Goal: Task Accomplishment & Management: Manage account settings

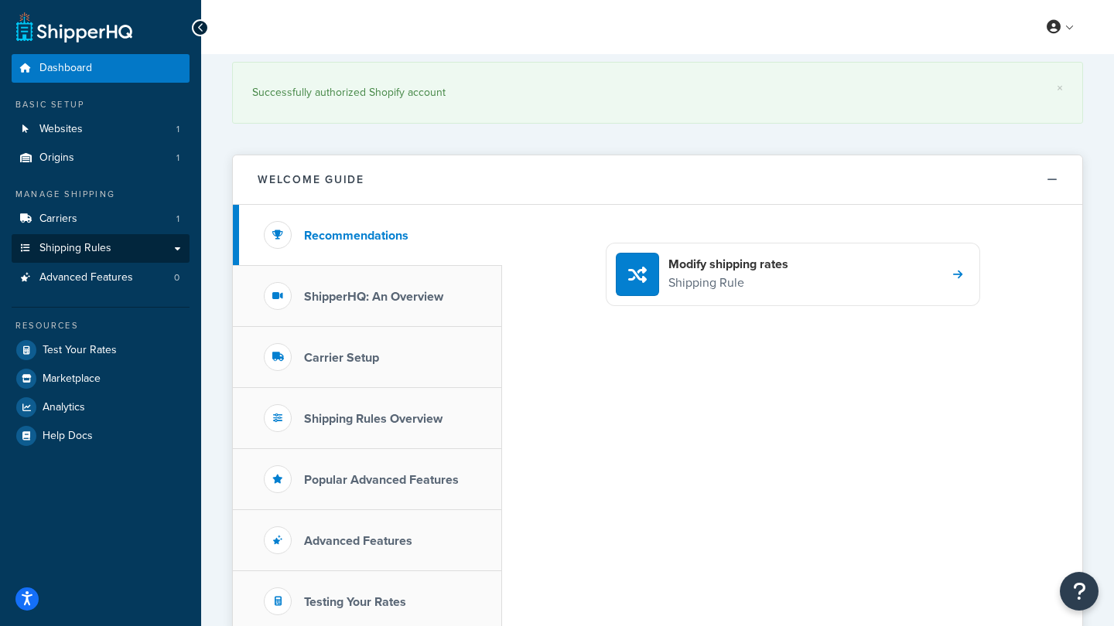
click at [179, 245] on link "Shipping Rules" at bounding box center [101, 248] width 178 height 29
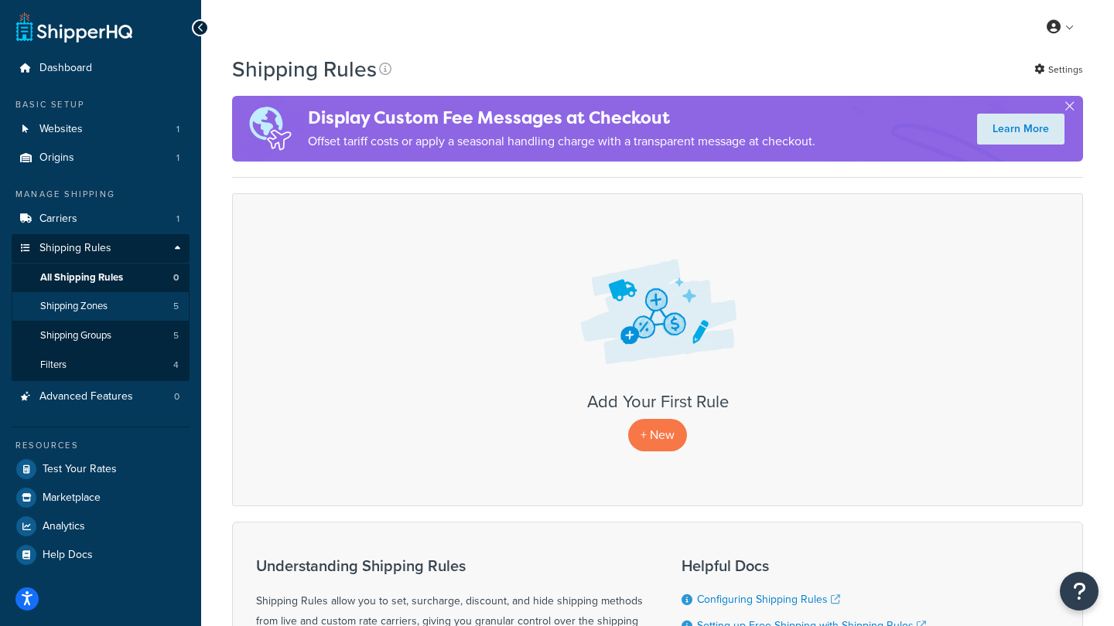
click at [71, 300] on span "Shipping Zones" at bounding box center [73, 306] width 67 height 13
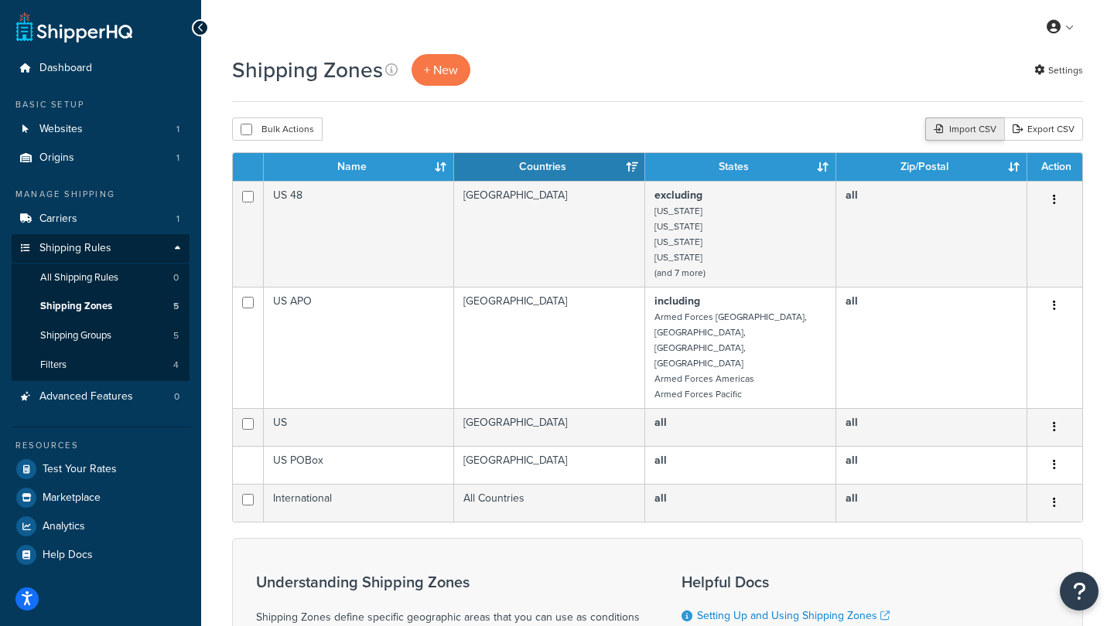
click at [955, 130] on div "Import CSV" at bounding box center [964, 129] width 79 height 23
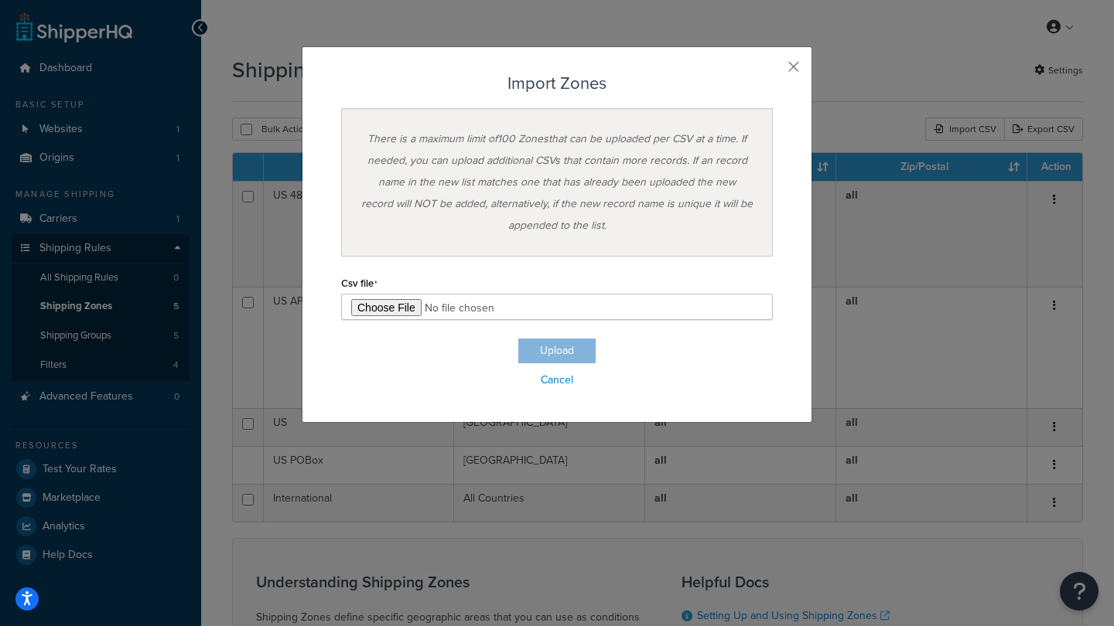
click at [372, 309] on input "file" at bounding box center [557, 307] width 432 height 26
type input "C:\fakepath\ShippingHQ Zones.csv"
click at [558, 354] on button "Upload" at bounding box center [556, 351] width 77 height 25
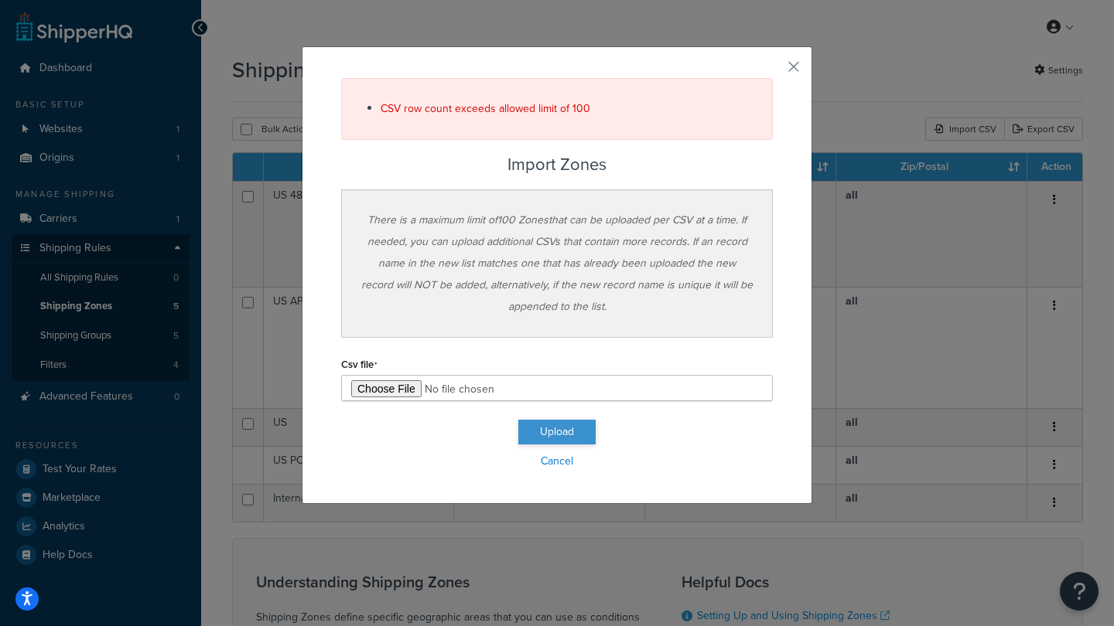
click at [545, 428] on button "Upload" at bounding box center [556, 432] width 77 height 25
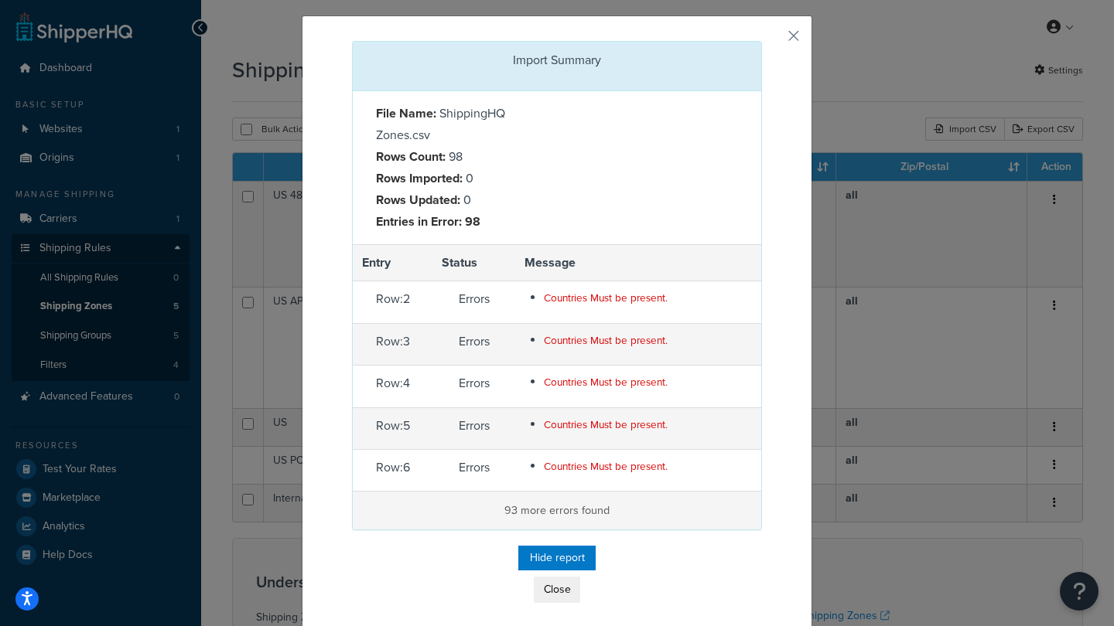
scroll to position [30, 0]
click at [553, 590] on button "Close" at bounding box center [557, 591] width 46 height 26
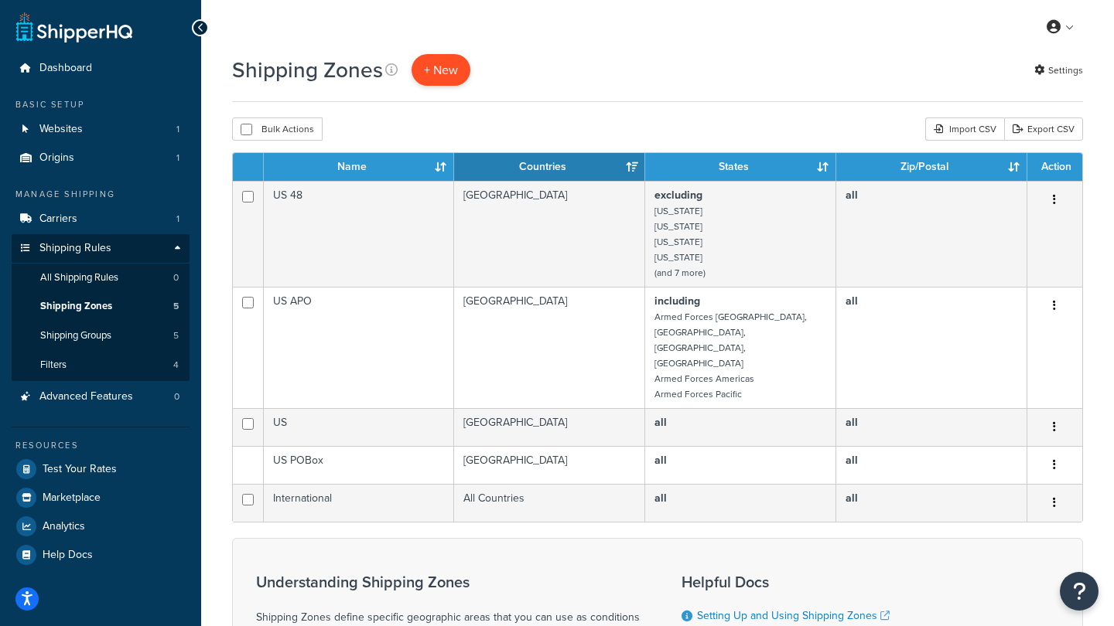
click at [446, 70] on span "+ New" at bounding box center [441, 70] width 34 height 18
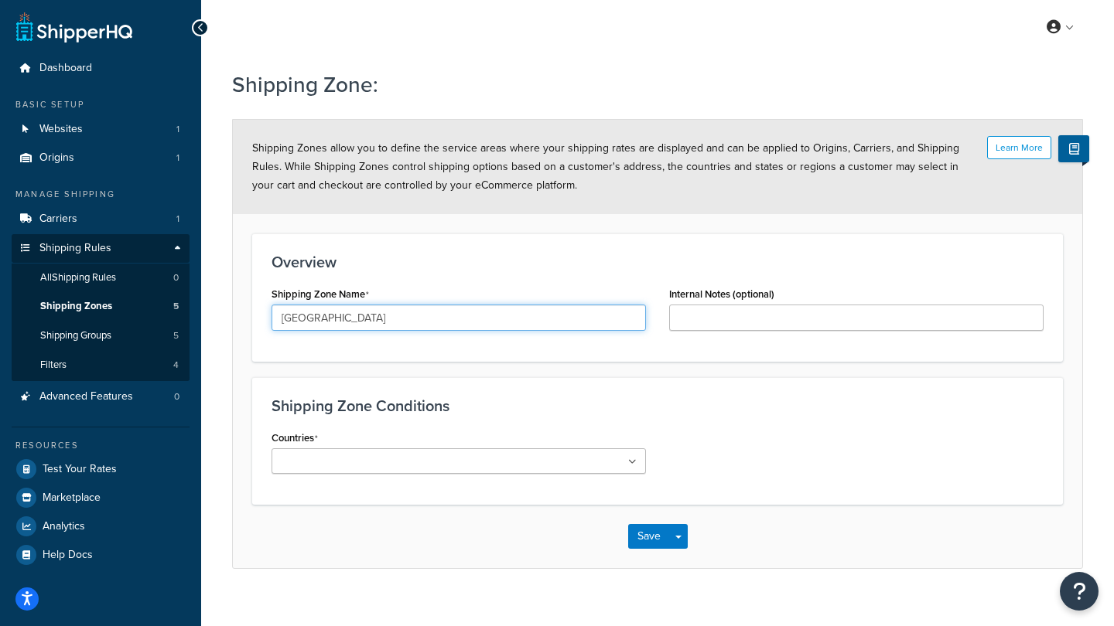
type input "Greece"
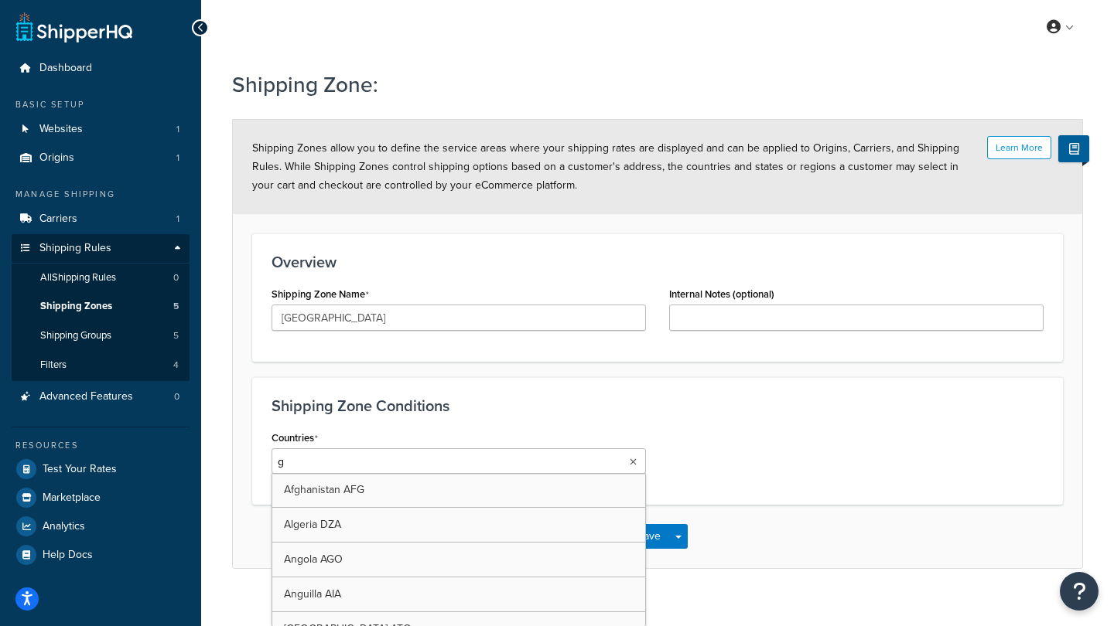
type input "gr"
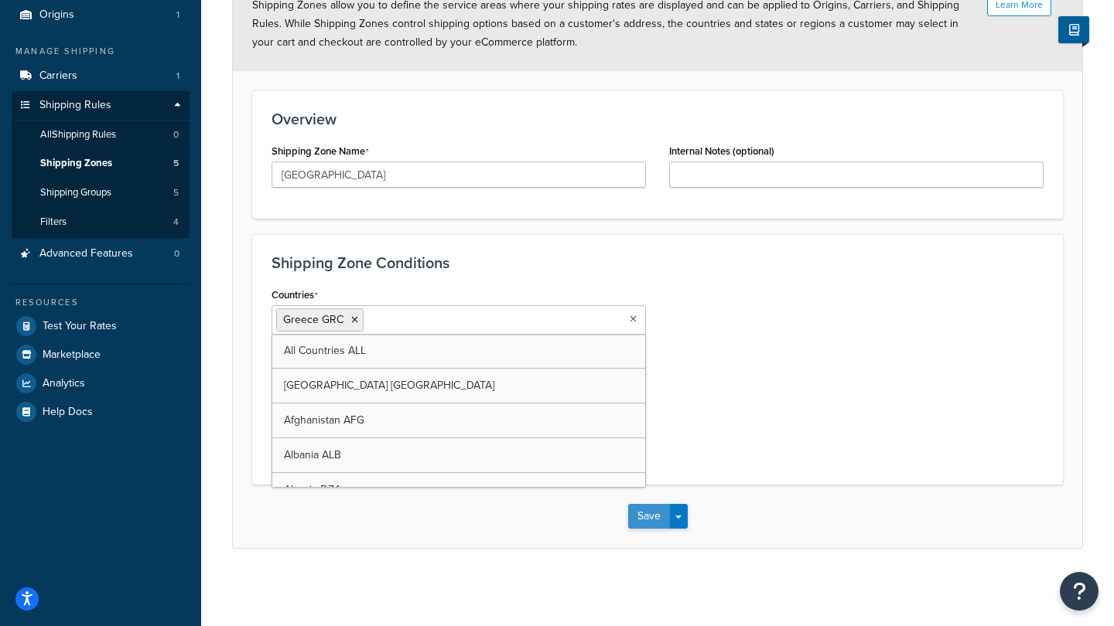
scroll to position [143, 0]
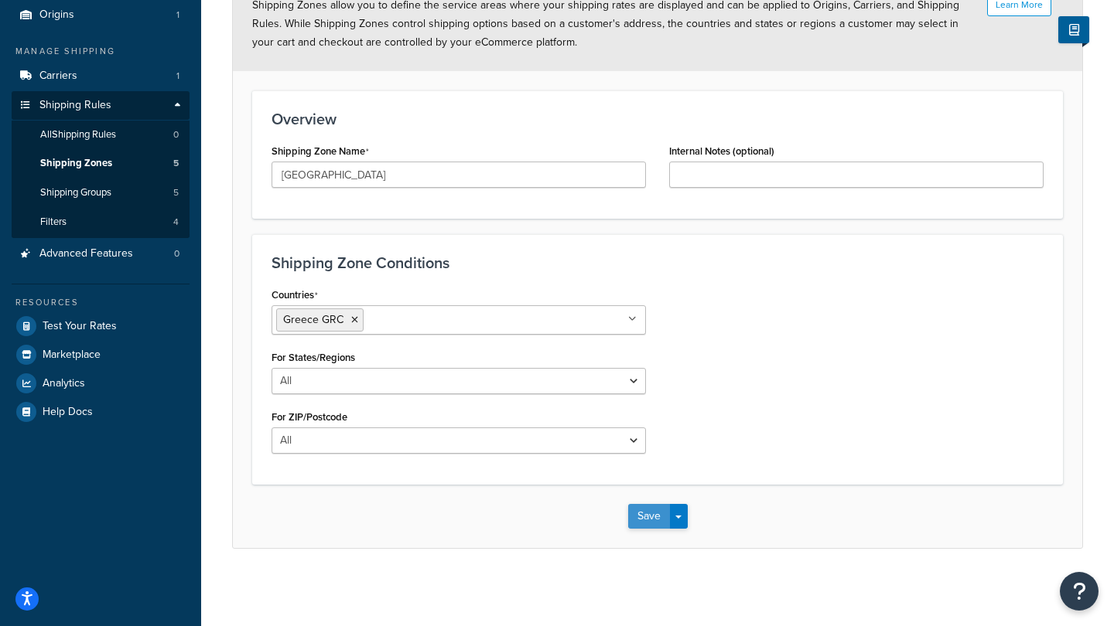
click at [644, 511] on button "Save" at bounding box center [649, 516] width 42 height 25
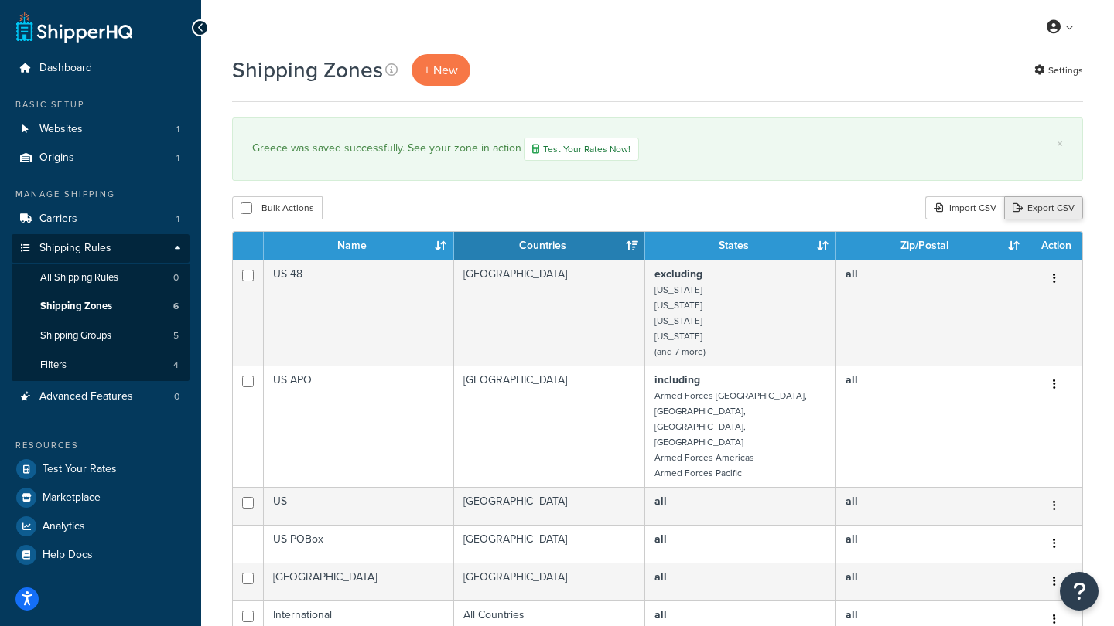
click at [1036, 200] on link "Export CSV" at bounding box center [1043, 207] width 79 height 23
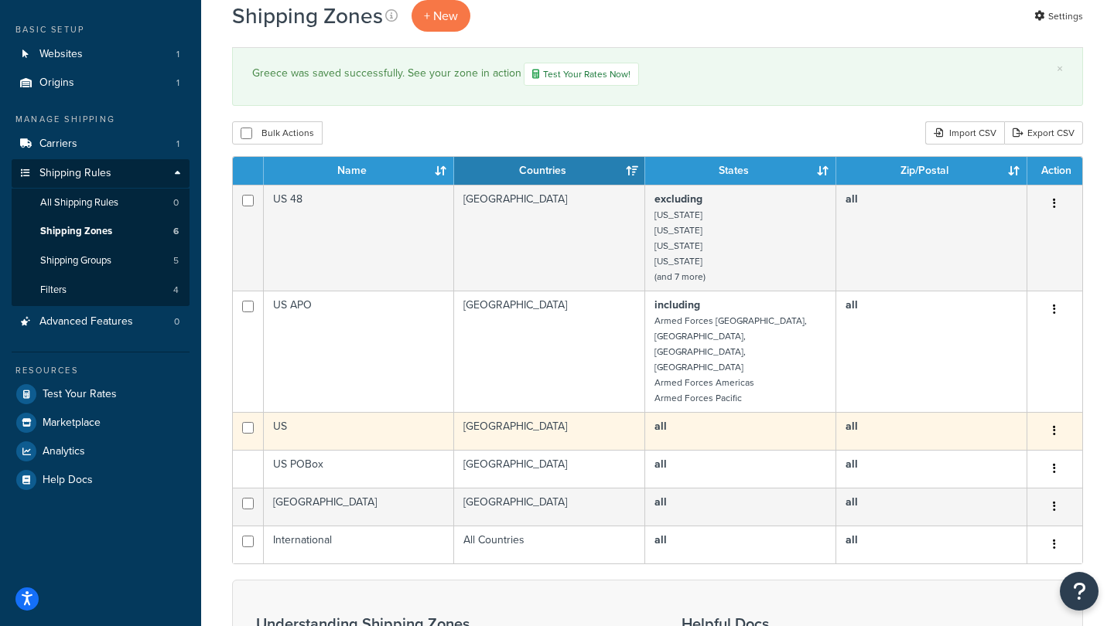
scroll to position [78, 0]
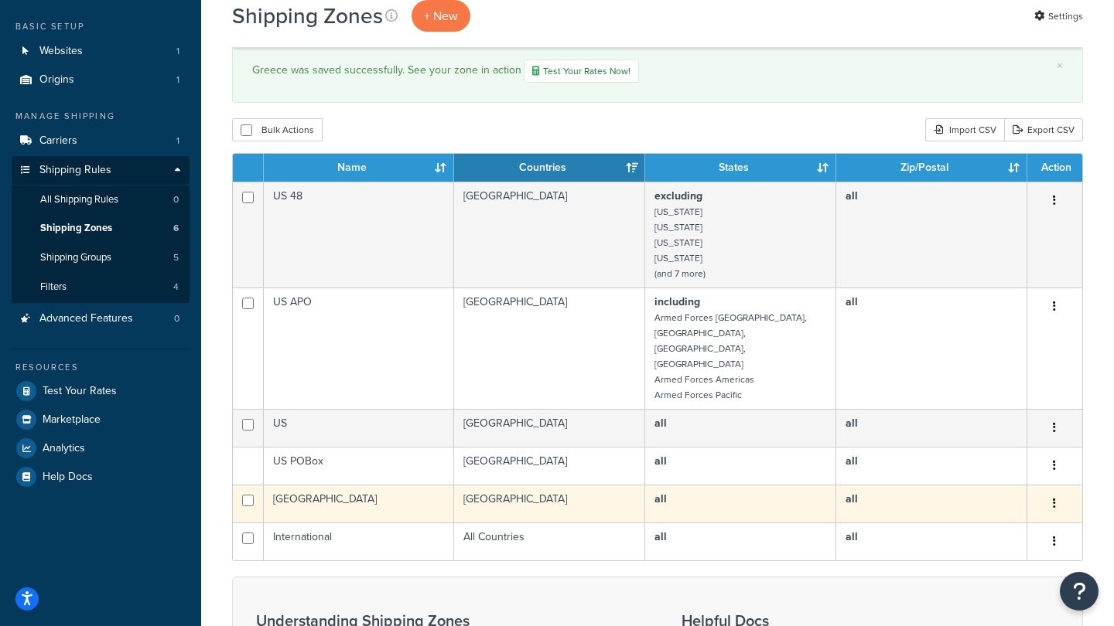
click at [250, 495] on input "checkbox" at bounding box center [248, 501] width 12 height 12
checkbox input "true"
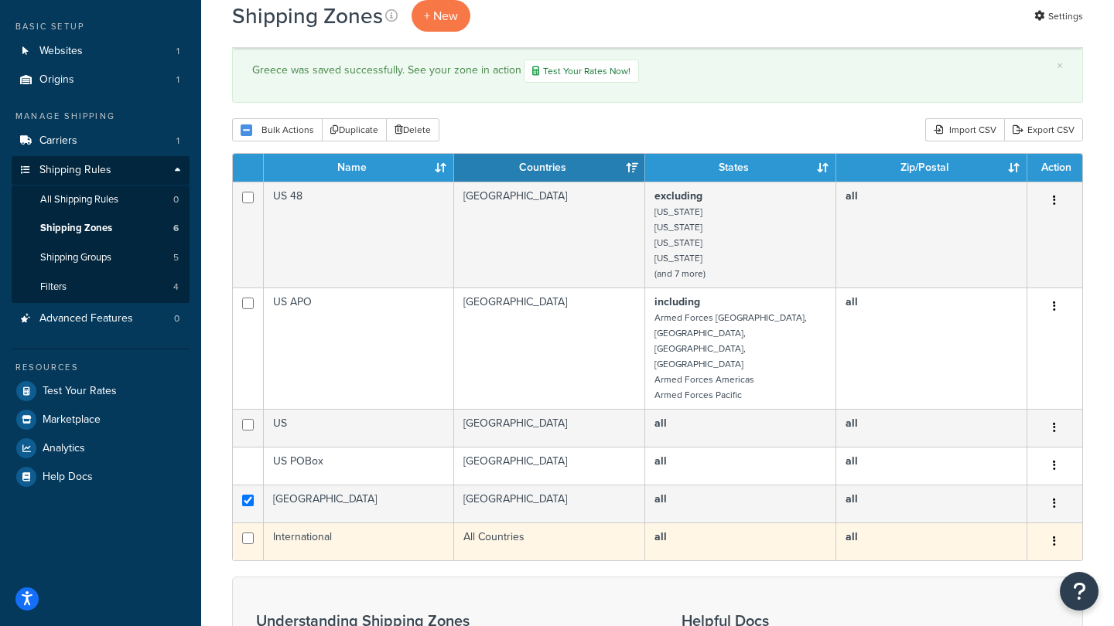
click at [248, 533] on input "checkbox" at bounding box center [248, 539] width 12 height 12
checkbox input "true"
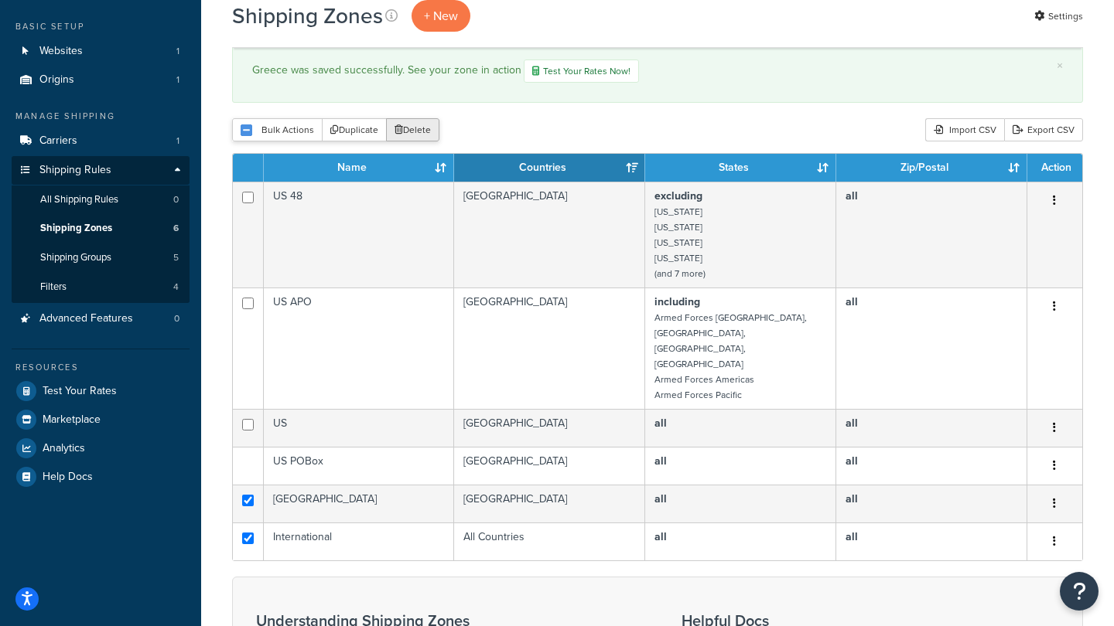
click at [408, 129] on button "Delete" at bounding box center [412, 129] width 53 height 23
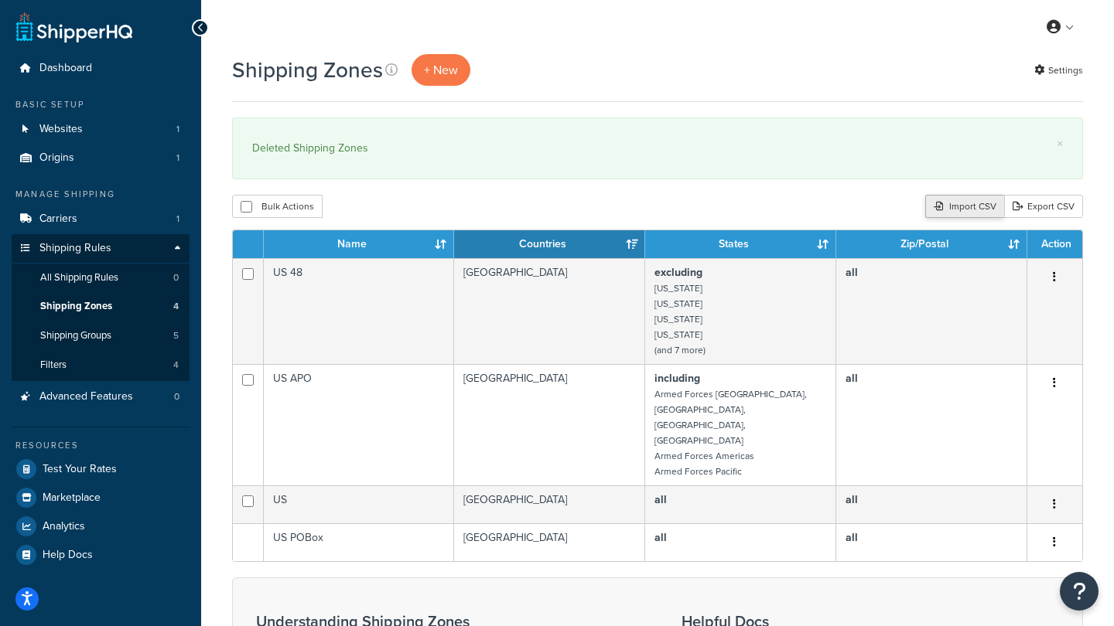
click at [961, 204] on div "Import CSV" at bounding box center [964, 206] width 79 height 23
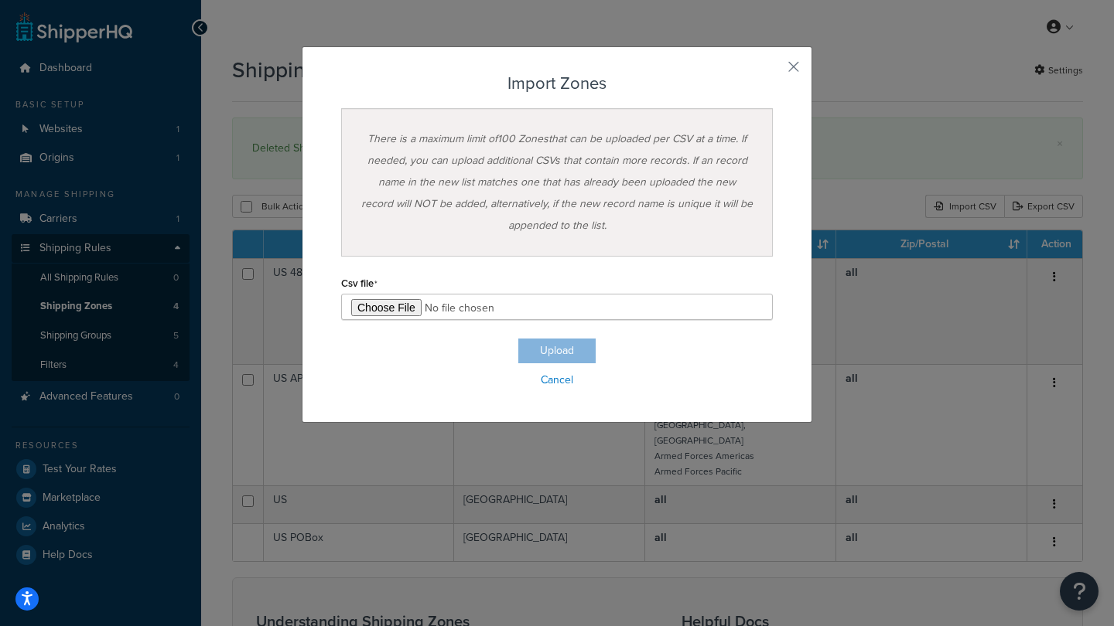
click at [393, 316] on input "file" at bounding box center [557, 307] width 432 height 26
type input "C:\fakepath\ShippingHQ Zones - Group 3.csv"
click at [562, 347] on button "Upload" at bounding box center [556, 351] width 77 height 25
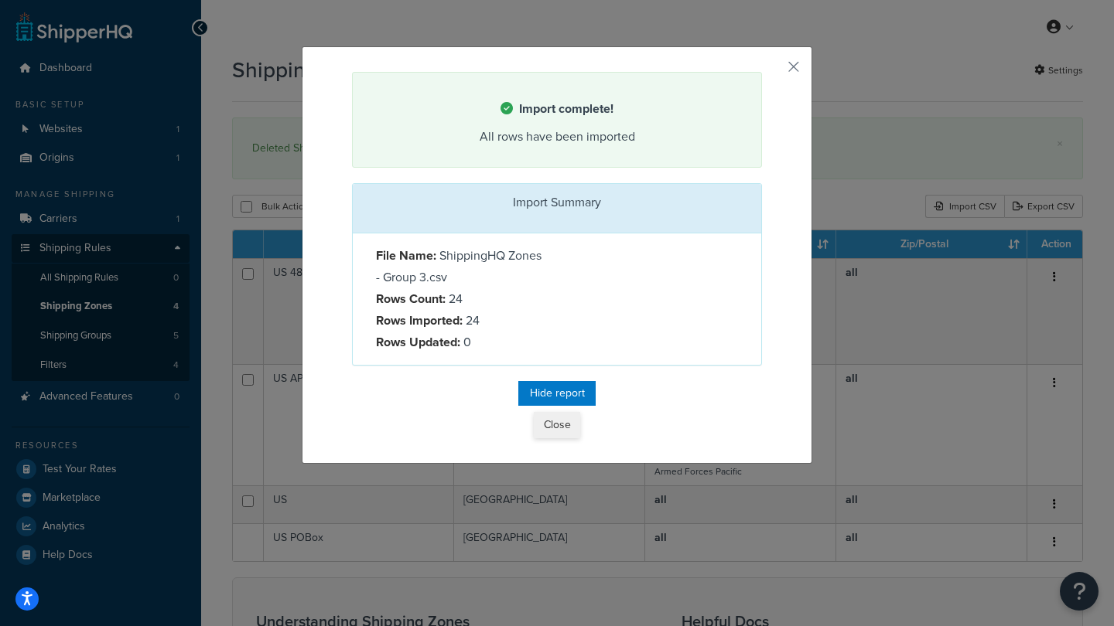
click at [554, 426] on button "Close" at bounding box center [557, 425] width 46 height 26
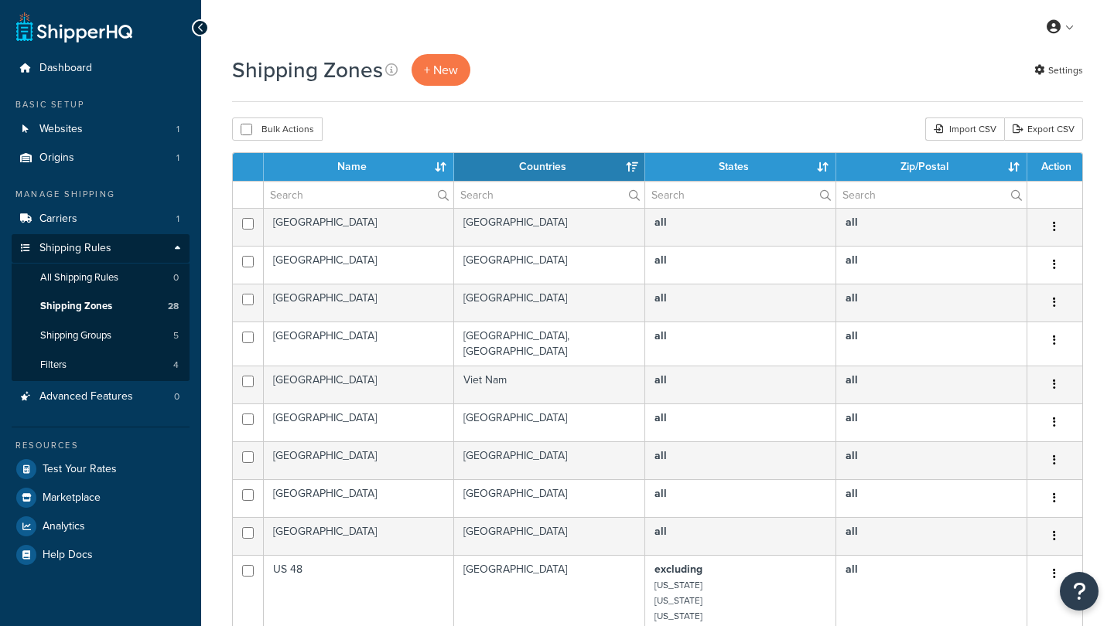
select select "15"
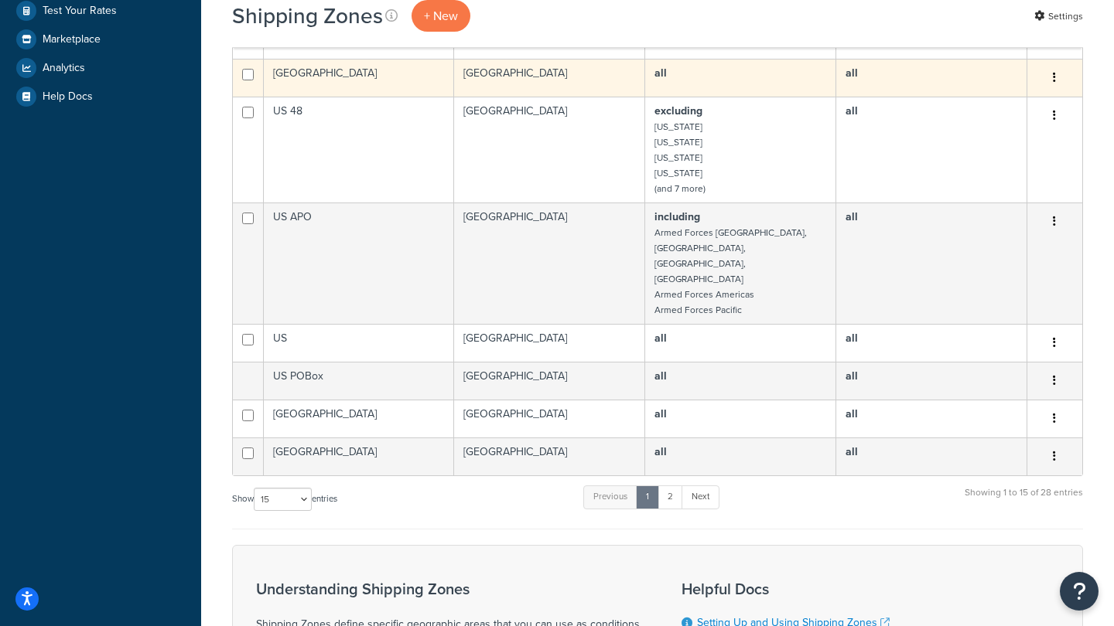
scroll to position [484, 0]
